Goal: Task Accomplishment & Management: Manage account settings

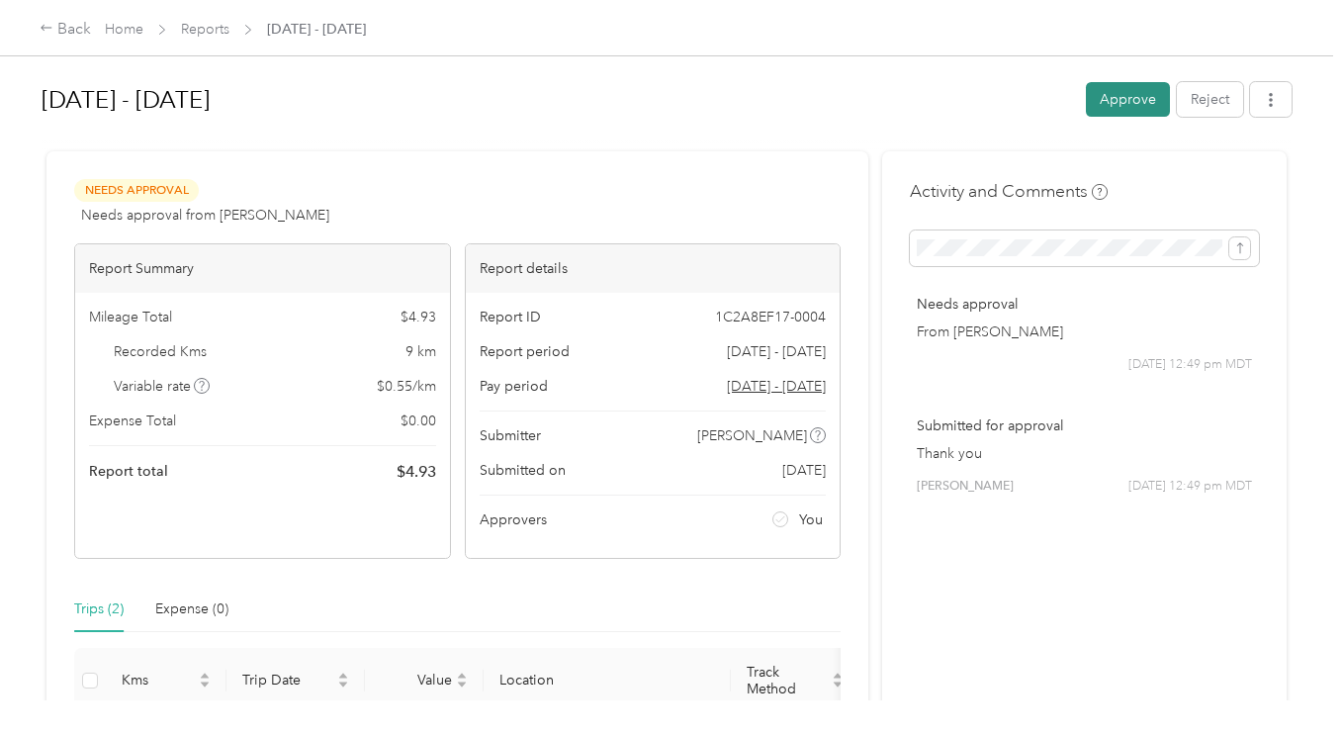
click at [1124, 102] on button "Approve" at bounding box center [1128, 99] width 84 height 35
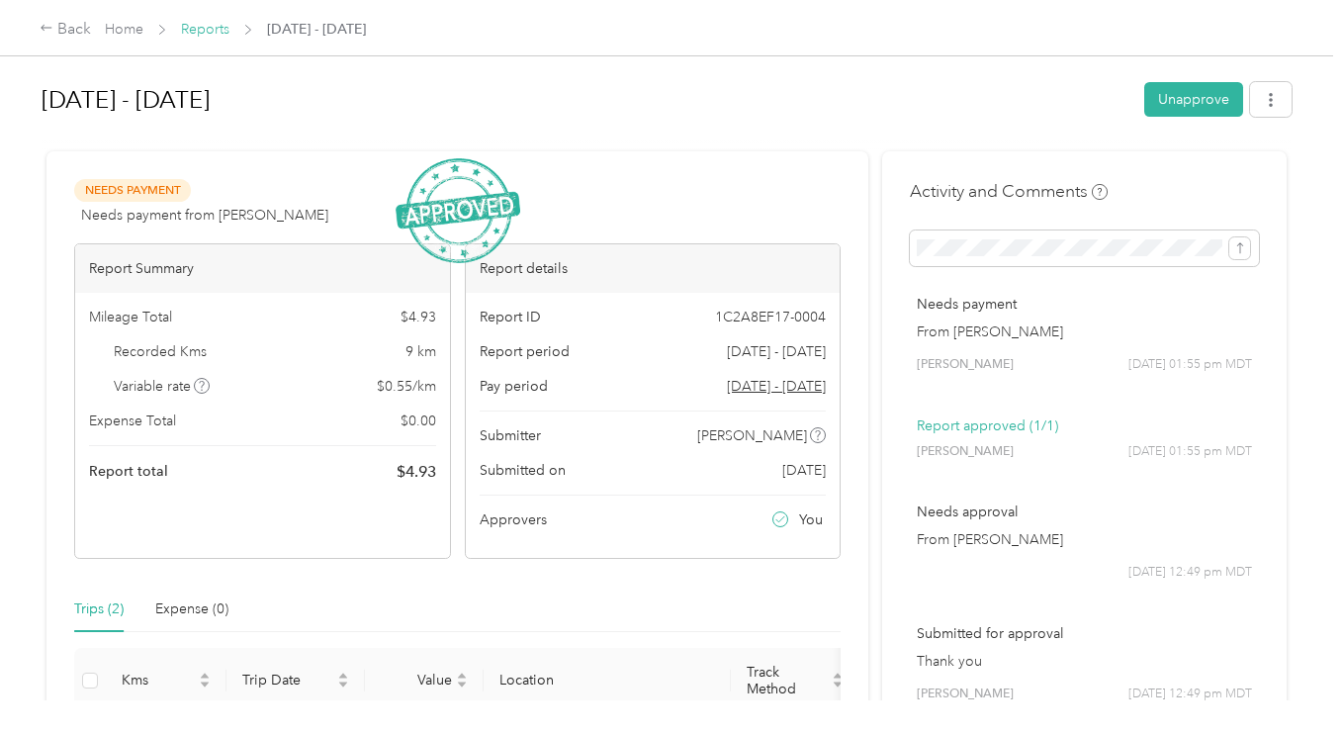
click at [221, 32] on link "Reports" at bounding box center [205, 29] width 48 height 17
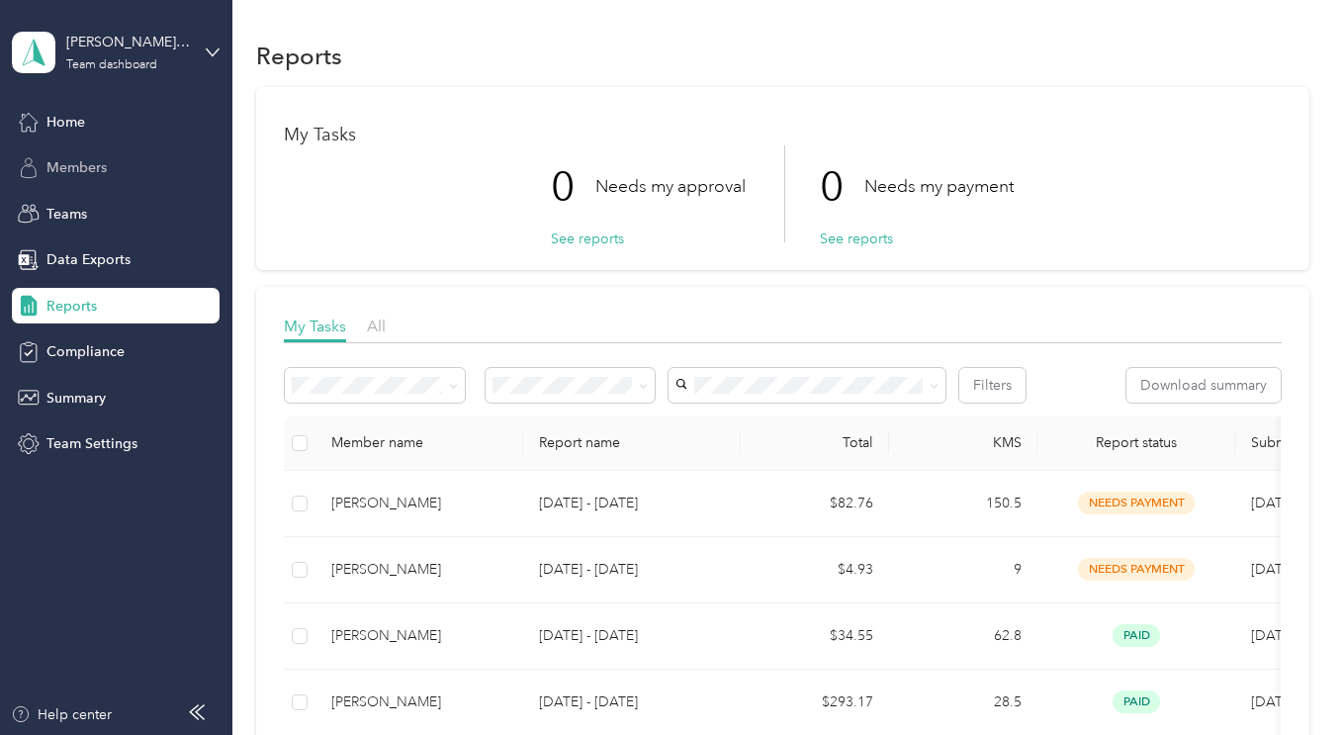
click at [88, 178] on div "Members" at bounding box center [116, 168] width 208 height 36
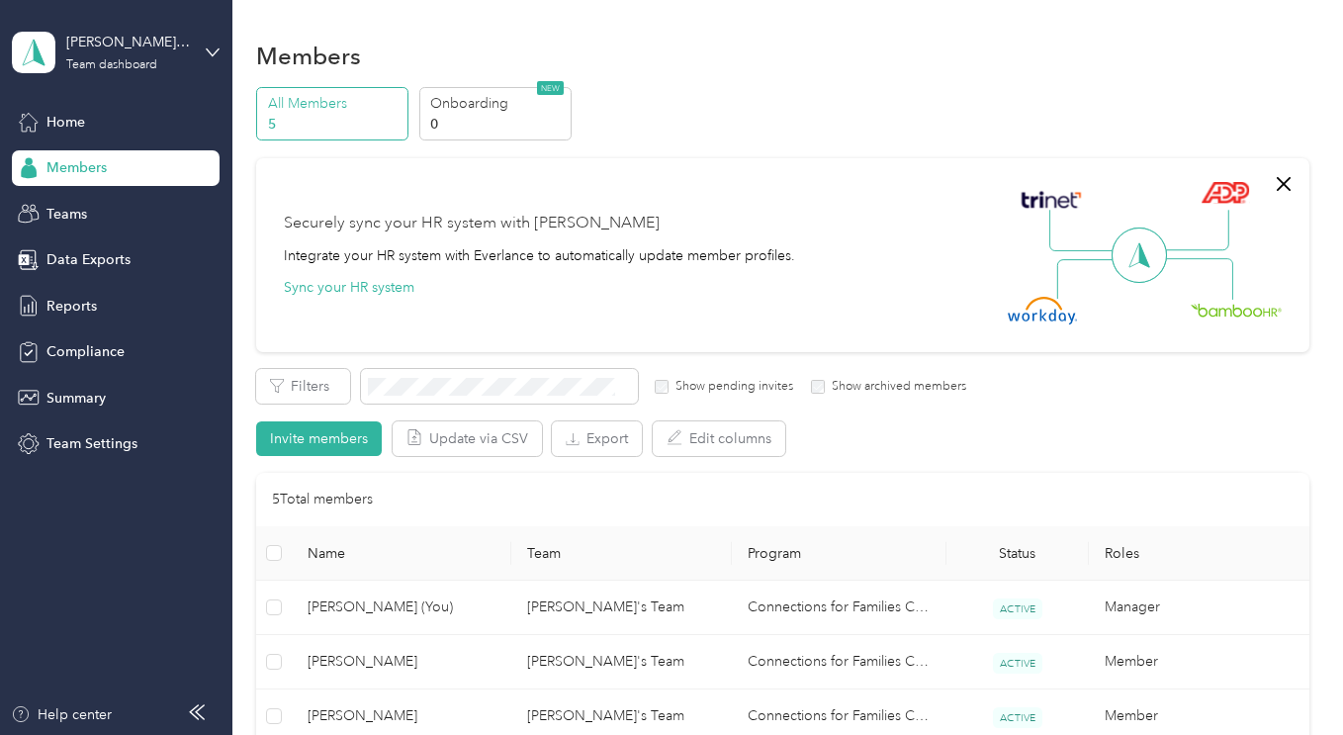
scroll to position [329, 0]
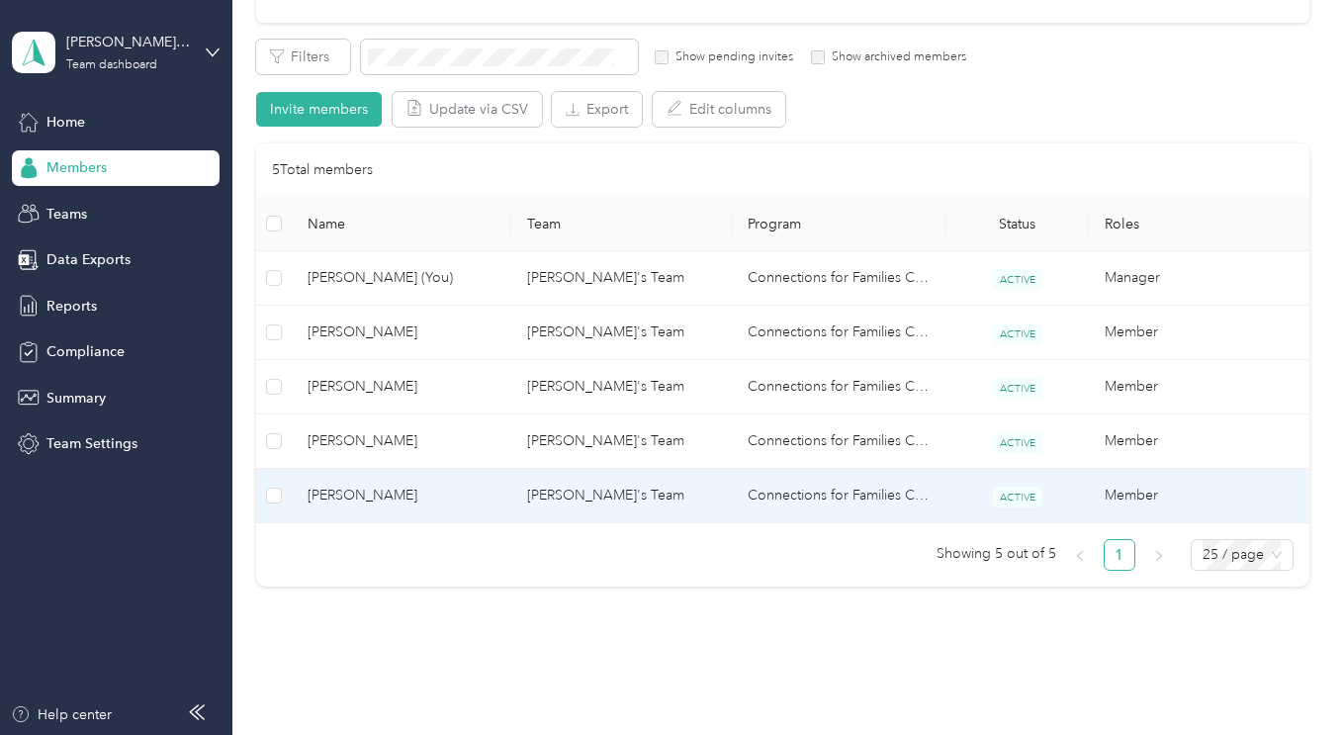
click at [386, 493] on span "[PERSON_NAME]" at bounding box center [402, 496] width 188 height 22
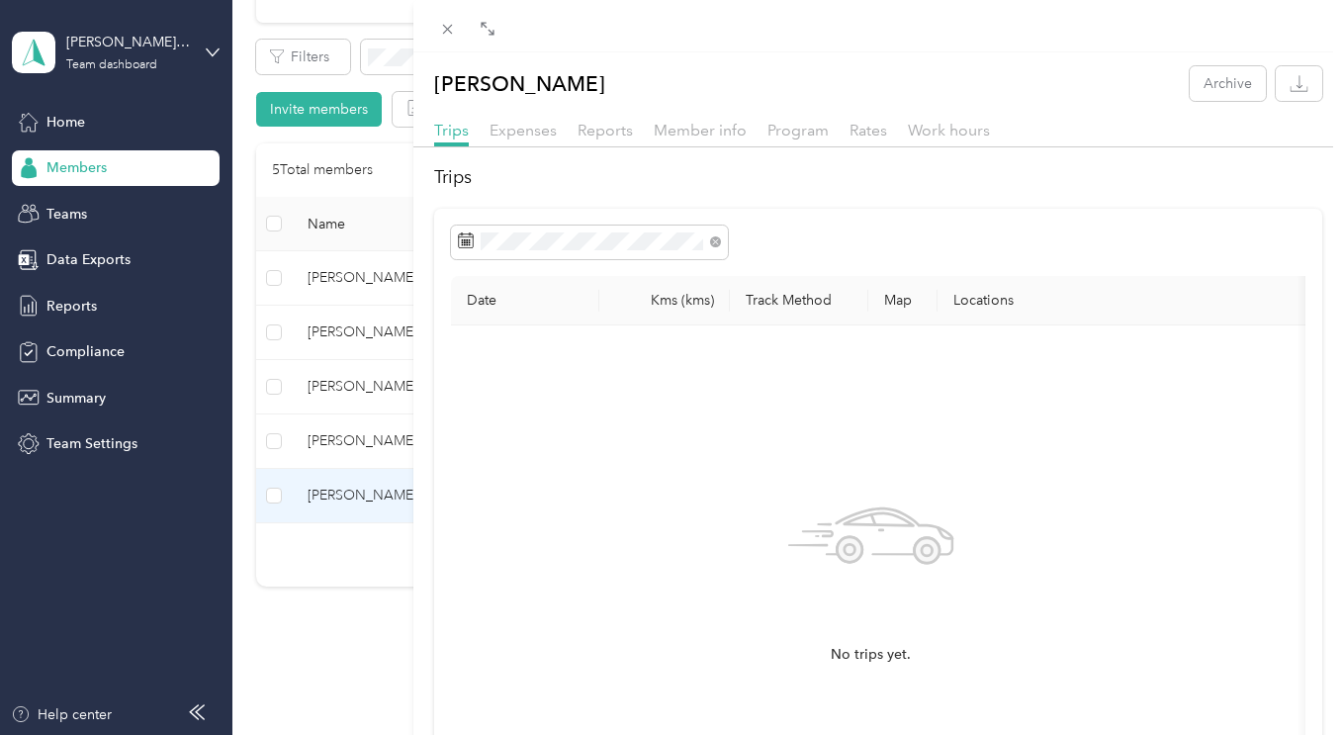
click at [127, 59] on div "[PERSON_NAME] Archive Trips Expenses Reports Member info Program Rates Work hou…" at bounding box center [671, 367] width 1343 height 735
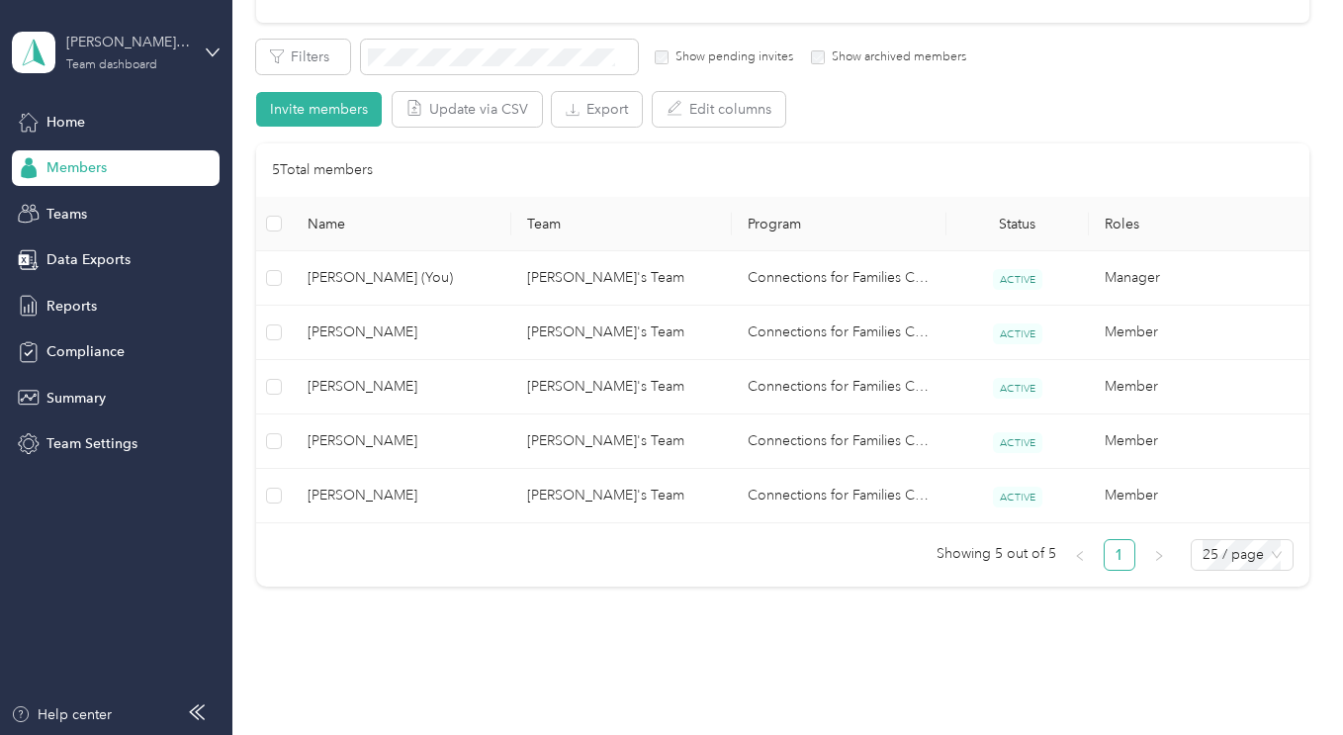
click at [157, 68] on div "Team dashboard" at bounding box center [111, 65] width 91 height 12
click at [90, 204] on div "Personal dashboard" at bounding box center [92, 207] width 125 height 21
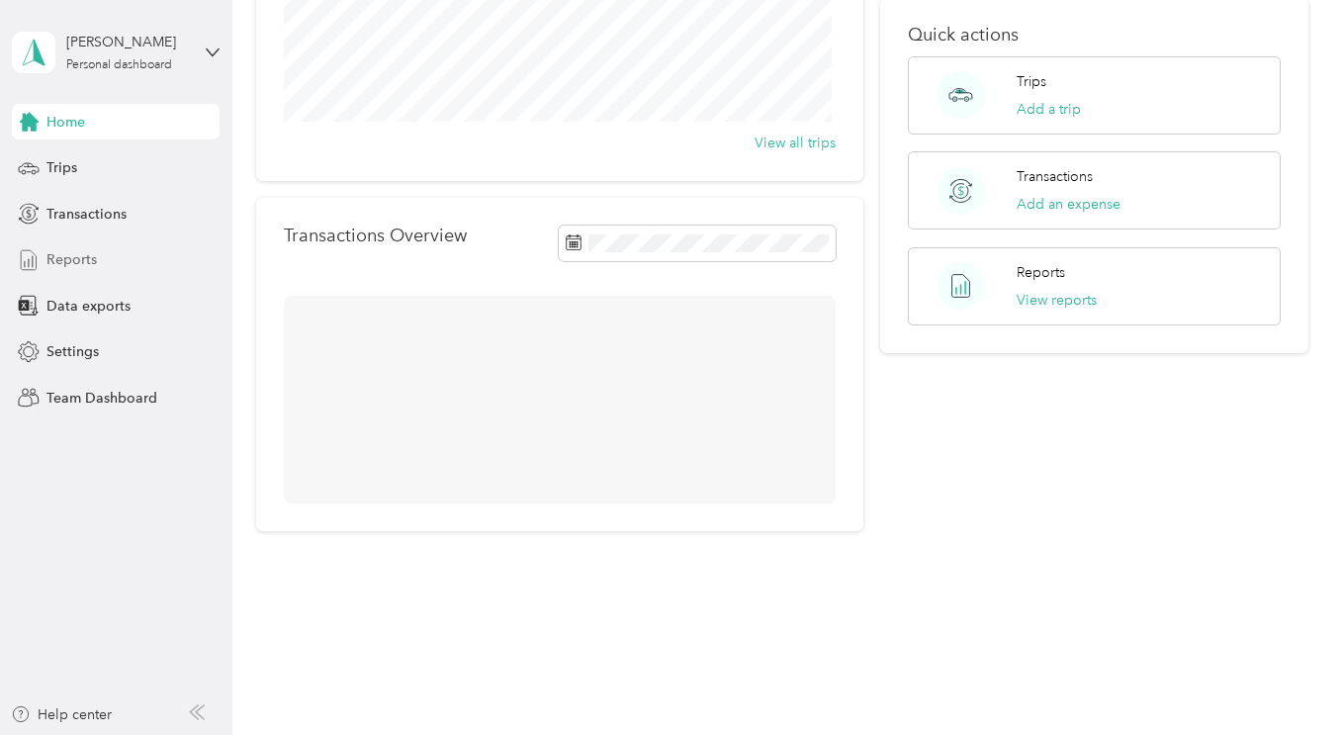
scroll to position [329, 0]
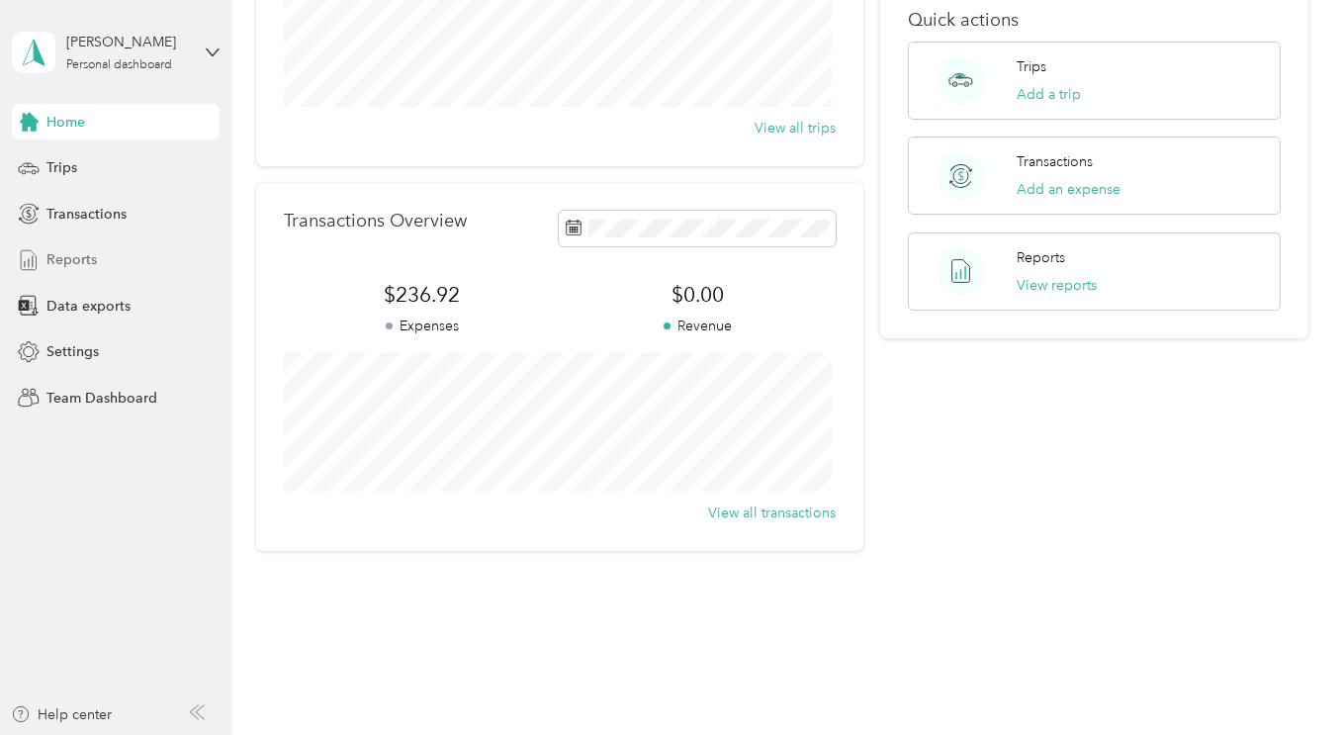
click at [64, 252] on span "Reports" at bounding box center [71, 259] width 50 height 21
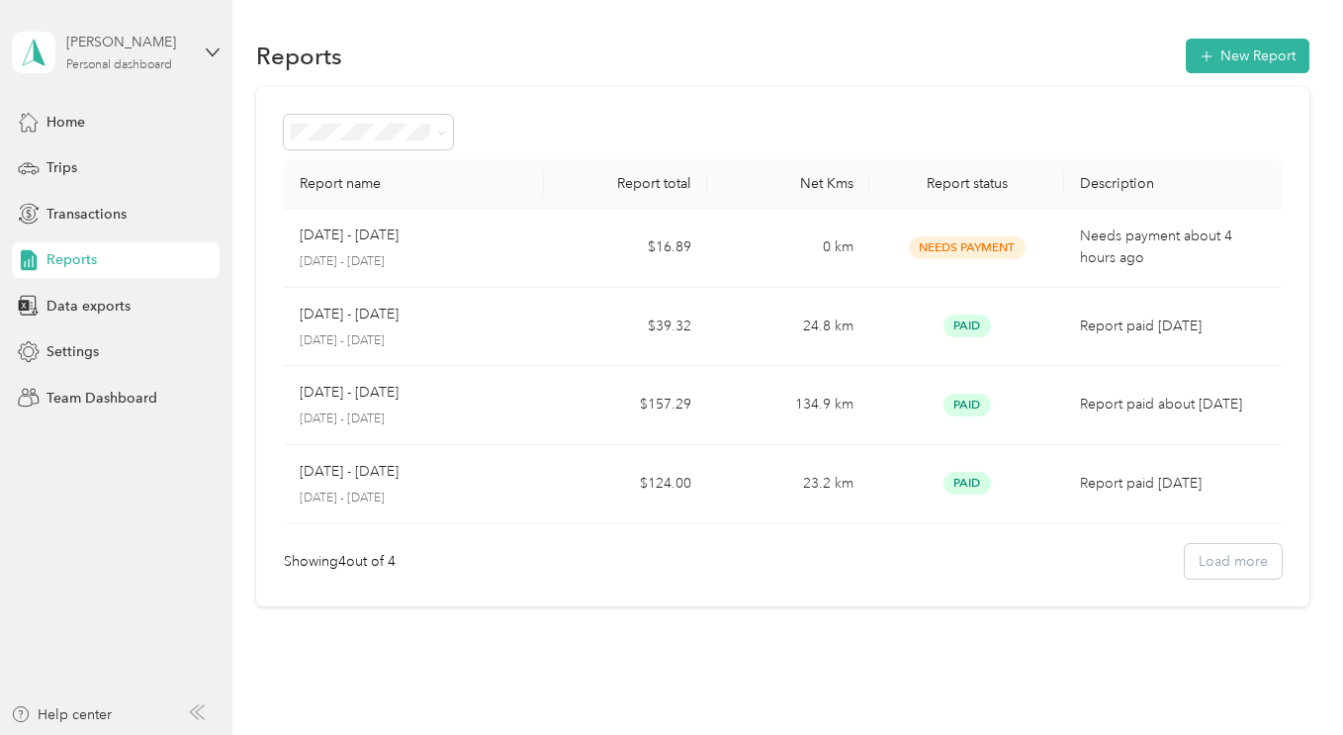
click at [166, 52] on div "[PERSON_NAME]" at bounding box center [128, 42] width 124 height 21
click at [108, 162] on div "Team dashboard" at bounding box center [83, 156] width 106 height 21
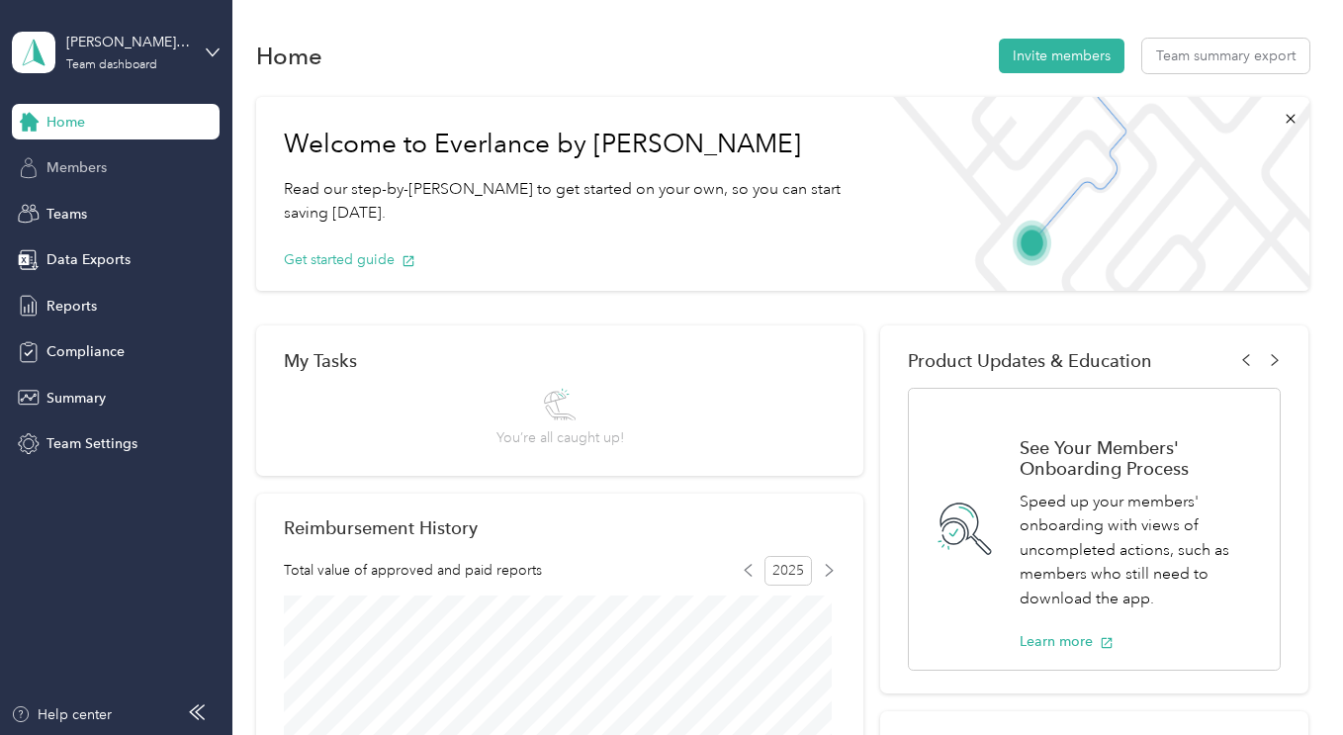
click at [85, 170] on span "Members" at bounding box center [76, 167] width 60 height 21
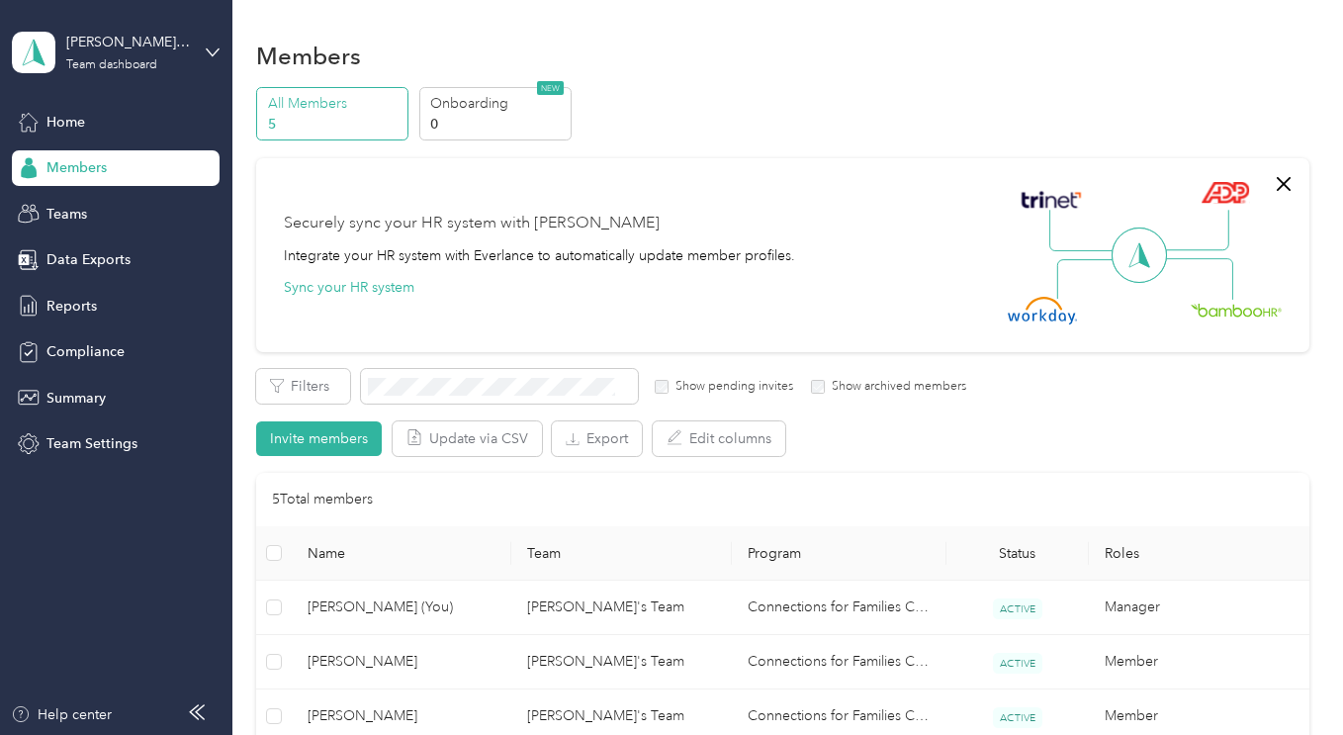
scroll to position [329, 0]
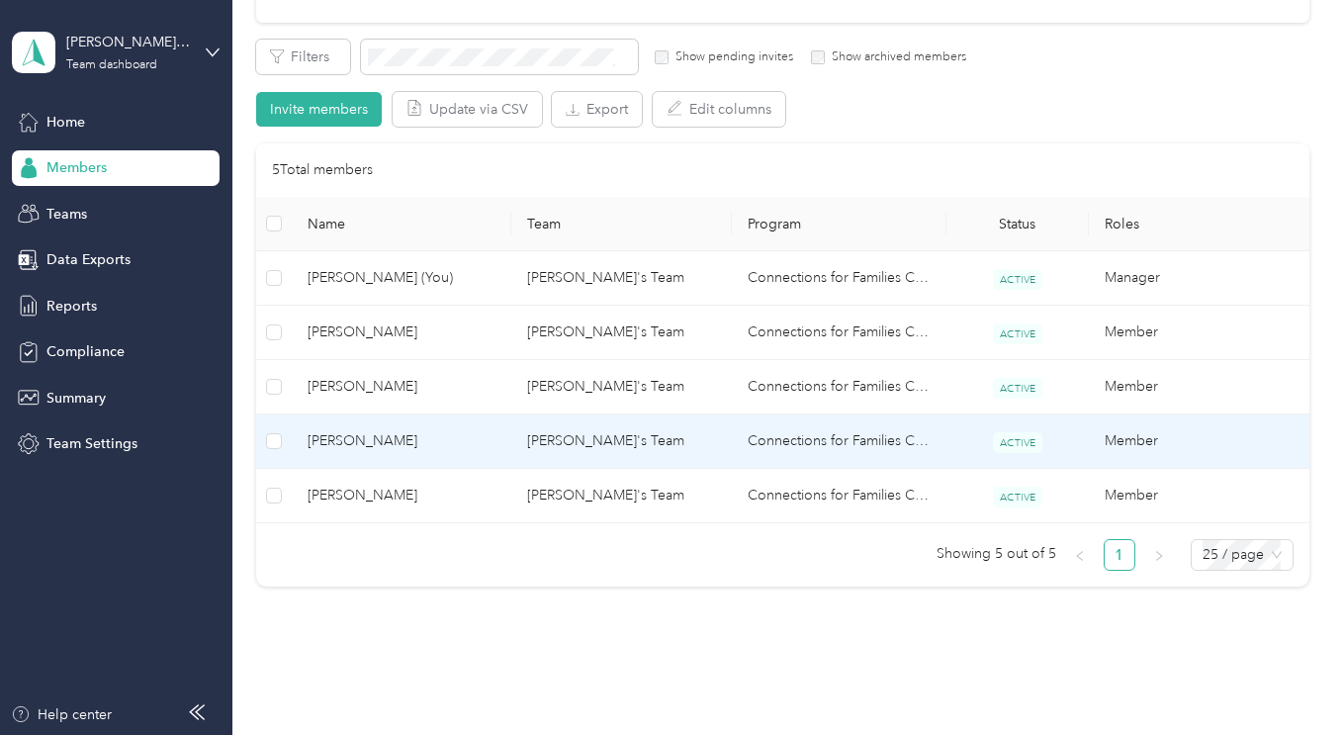
click at [361, 437] on span "[PERSON_NAME]" at bounding box center [402, 441] width 188 height 22
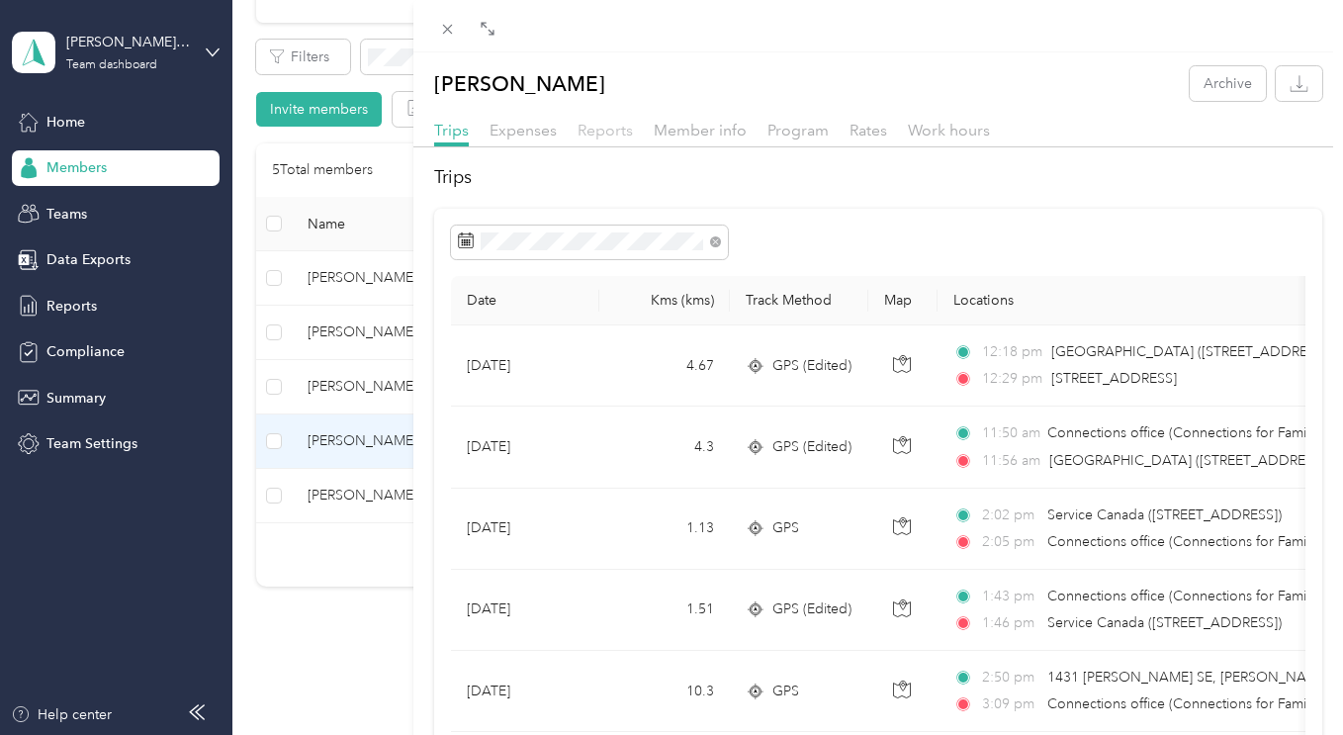
click at [608, 134] on span "Reports" at bounding box center [605, 130] width 55 height 19
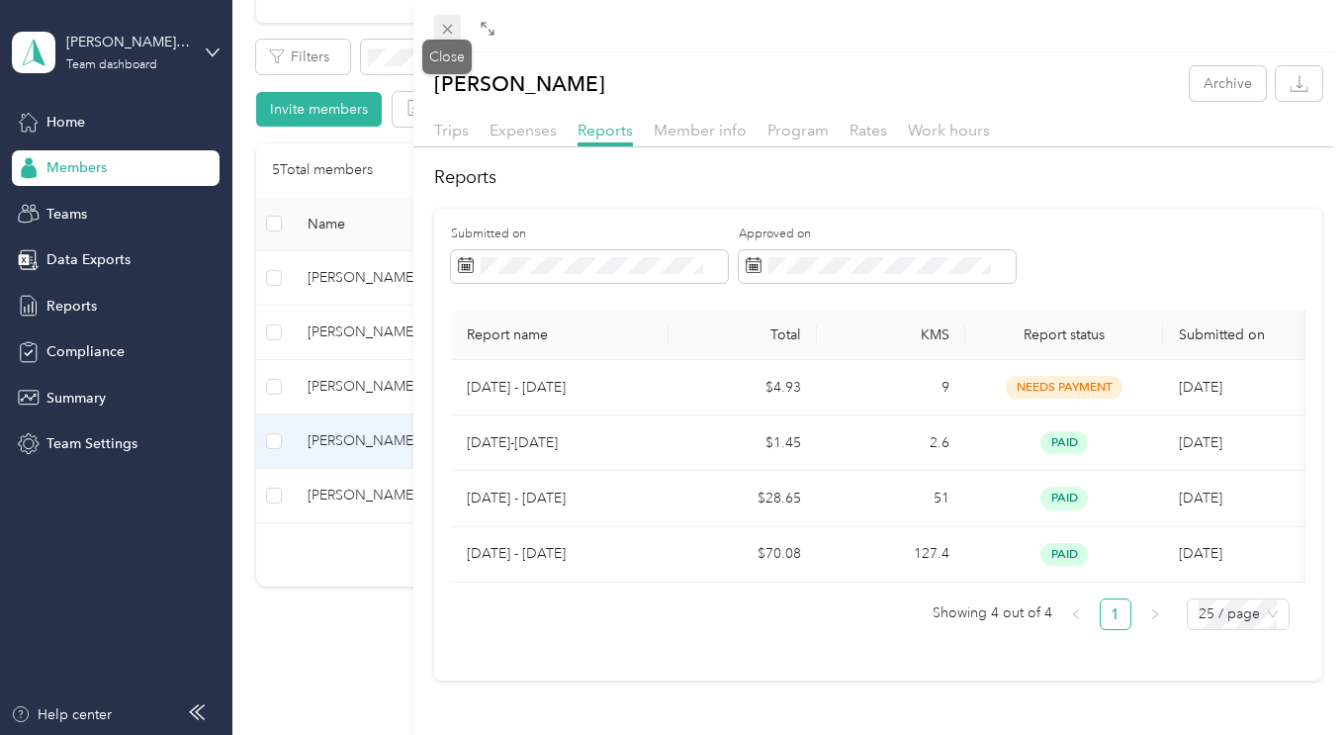
click at [453, 31] on icon at bounding box center [447, 29] width 17 height 17
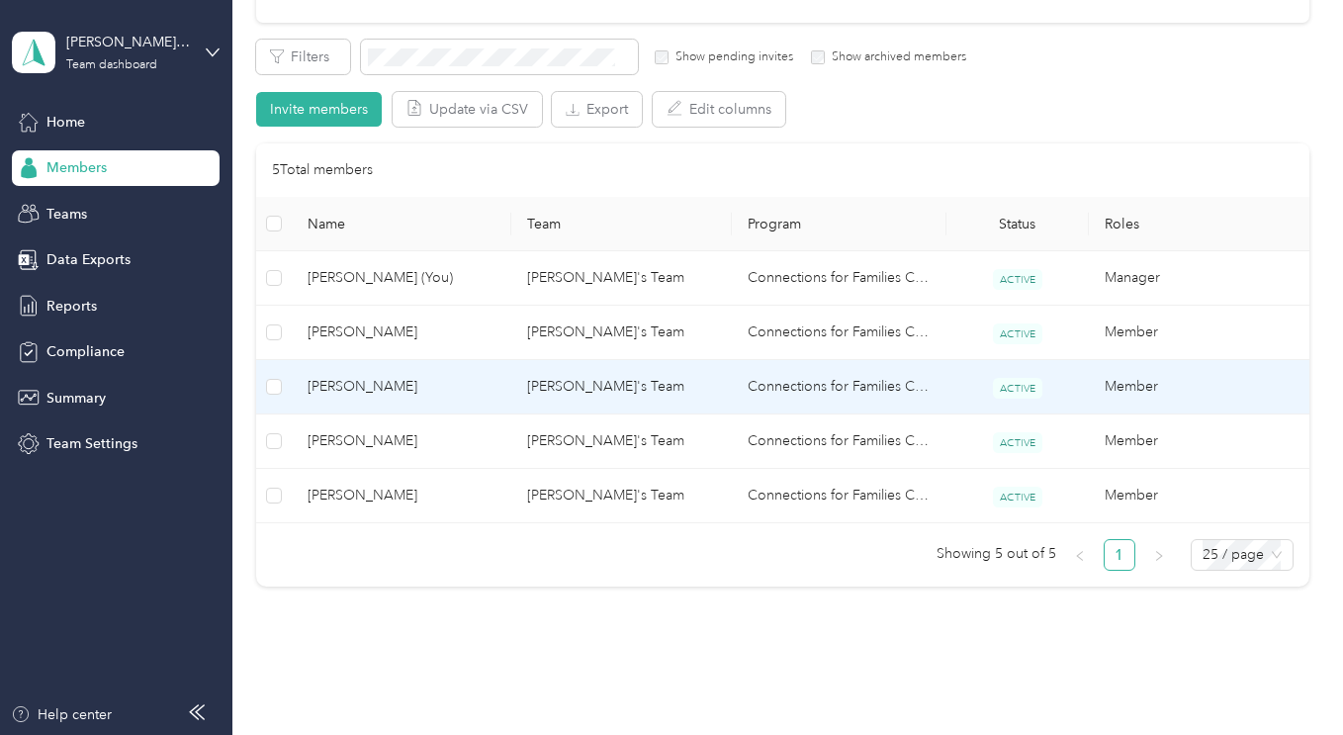
click at [382, 386] on span "[PERSON_NAME]" at bounding box center [402, 387] width 188 height 22
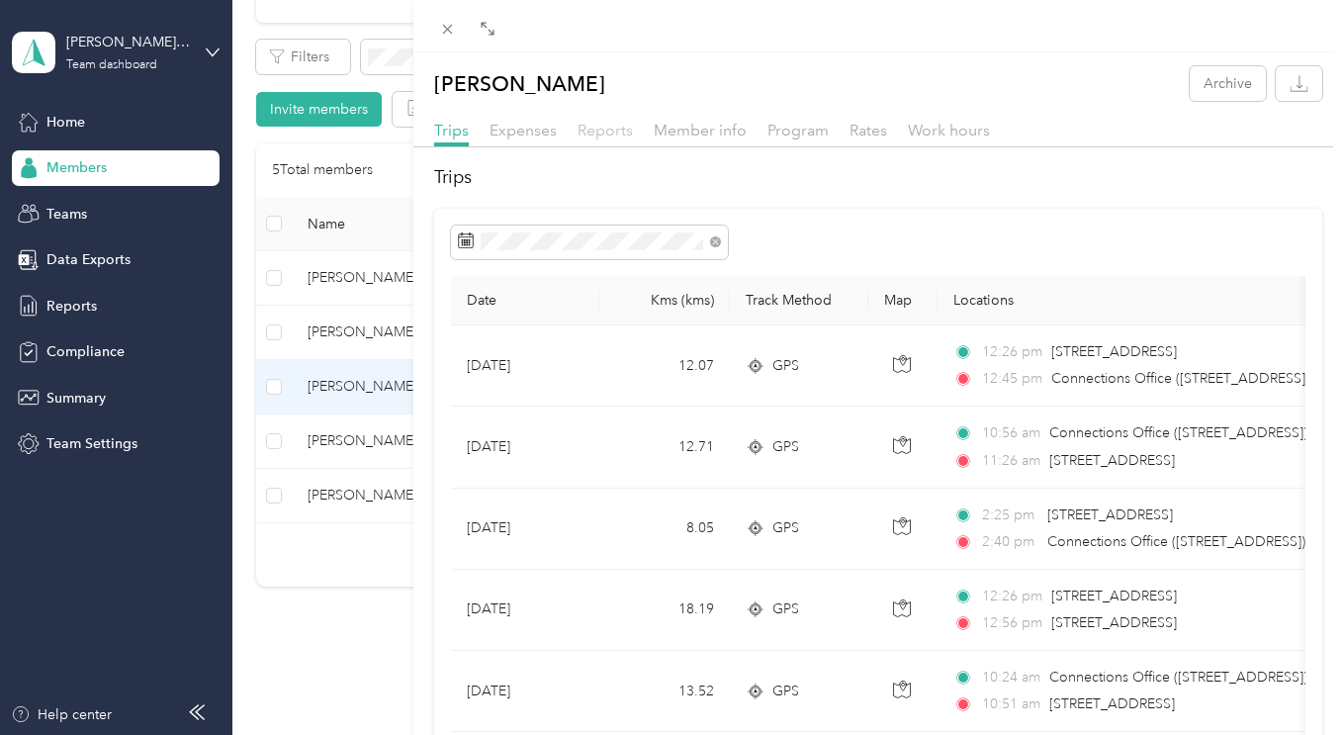
click at [621, 134] on span "Reports" at bounding box center [605, 130] width 55 height 19
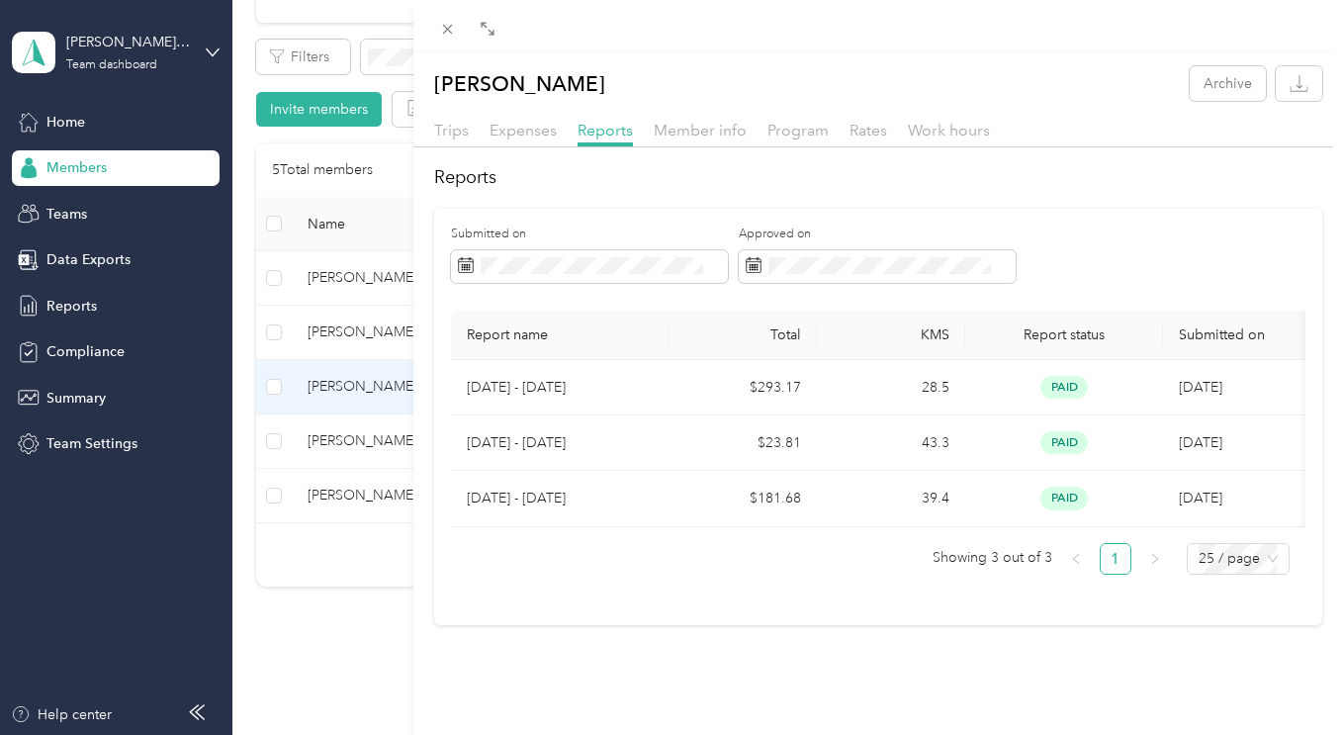
click at [147, 52] on div "[PERSON_NAME] Archive Trips Expenses Reports Member info Program Rates Work hou…" at bounding box center [671, 367] width 1343 height 735
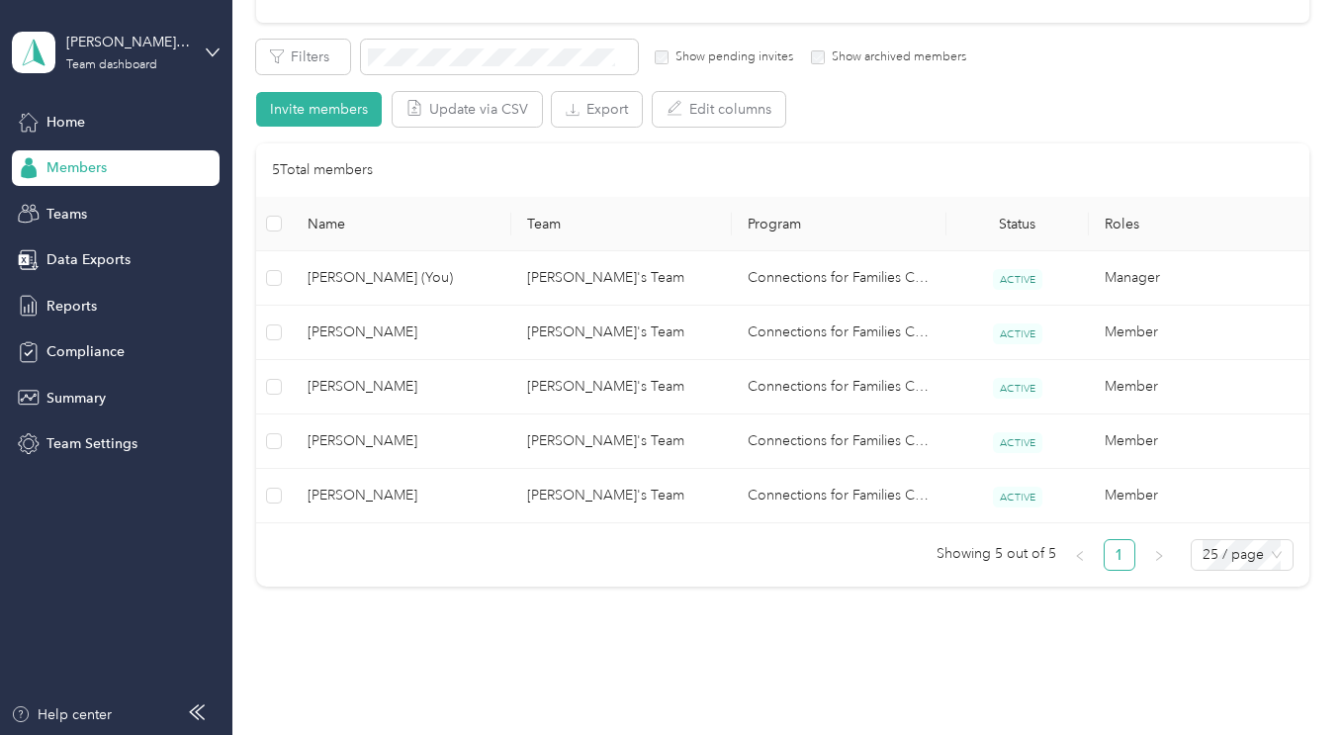
click at [201, 50] on div "[PERSON_NAME]'s Team Team dashboard" at bounding box center [116, 52] width 208 height 69
click at [97, 246] on div "Log out" at bounding box center [68, 246] width 76 height 21
